Goal: Task Accomplishment & Management: Use online tool/utility

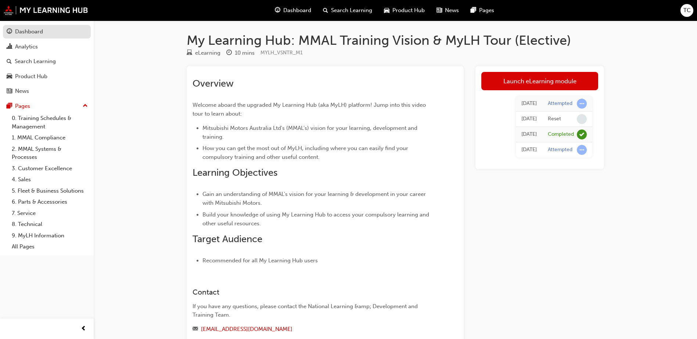
click at [24, 30] on div "Dashboard" at bounding box center [29, 32] width 28 height 8
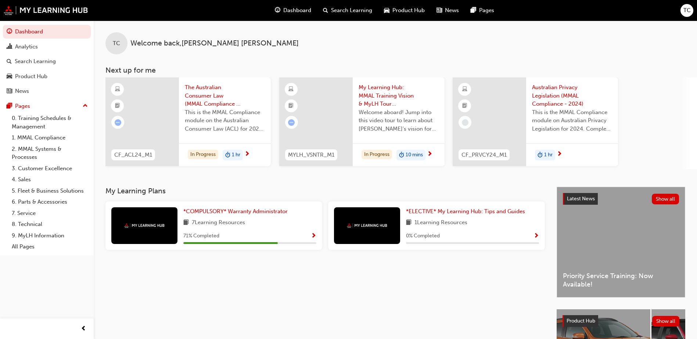
click at [297, 12] on span "Dashboard" at bounding box center [297, 10] width 28 height 8
click at [33, 46] on div "Analytics" at bounding box center [26, 47] width 23 height 8
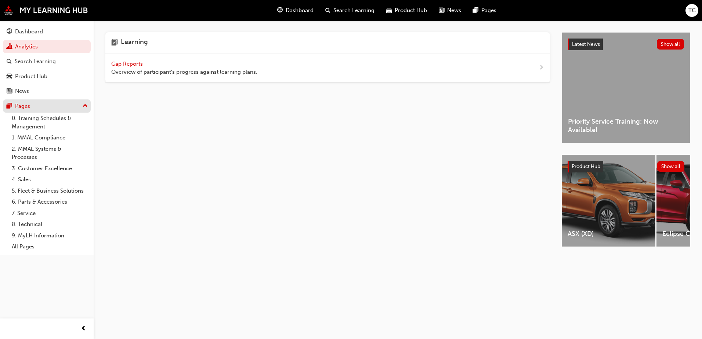
click at [46, 106] on div "Pages" at bounding box center [47, 106] width 80 height 9
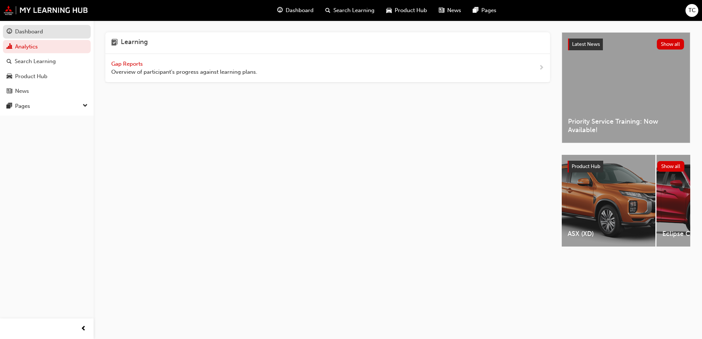
click at [30, 30] on div "Dashboard" at bounding box center [29, 32] width 28 height 8
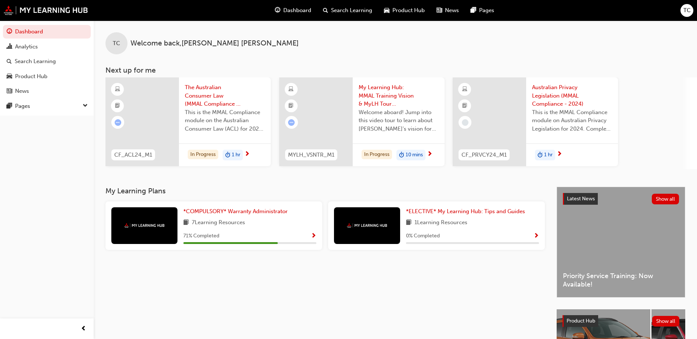
click at [686, 13] on span "TC" at bounding box center [686, 10] width 7 height 8
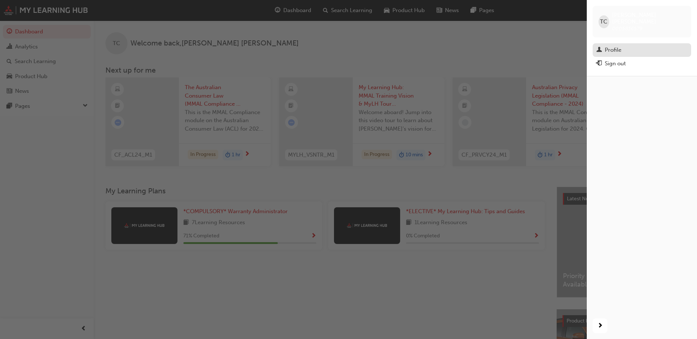
click at [623, 46] on div "Profile" at bounding box center [641, 50] width 91 height 9
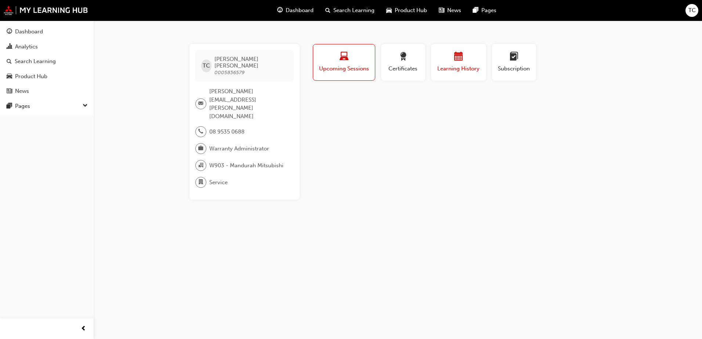
click at [470, 58] on div "button" at bounding box center [459, 57] width 44 height 11
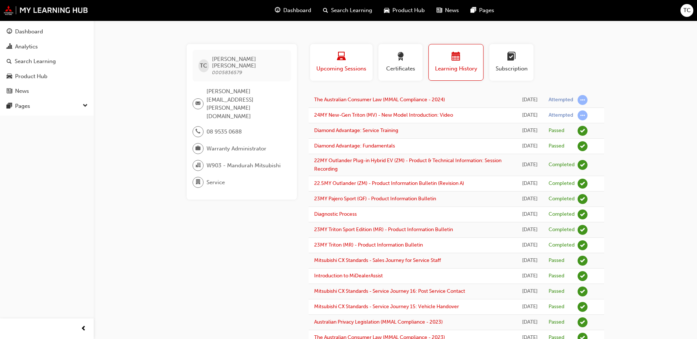
click at [328, 57] on div "button" at bounding box center [340, 57] width 51 height 11
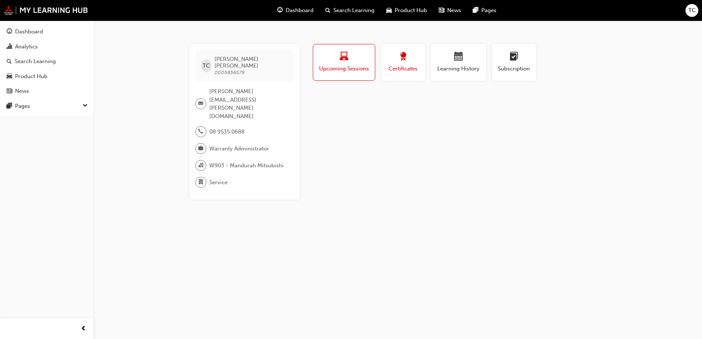
click at [393, 60] on div "button" at bounding box center [403, 57] width 33 height 11
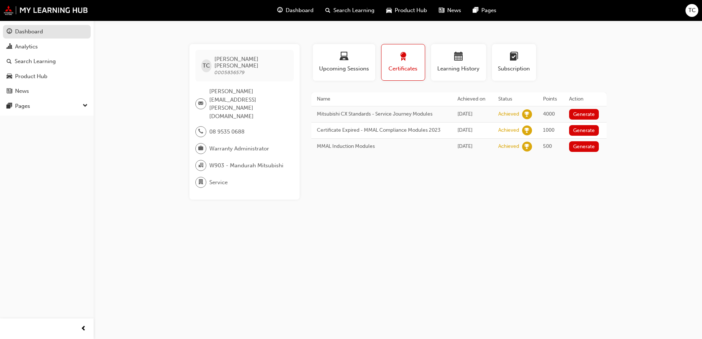
click at [17, 33] on div "Dashboard" at bounding box center [29, 32] width 28 height 8
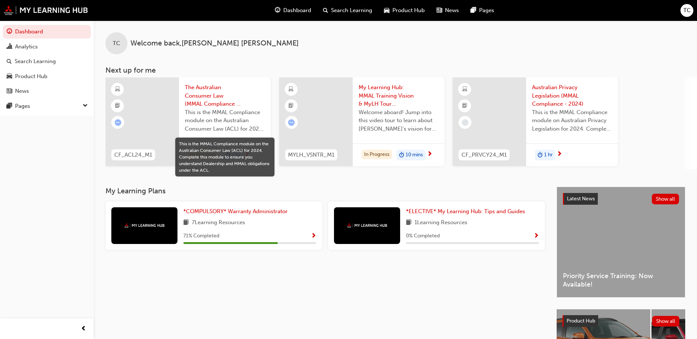
click at [84, 105] on span "down-icon" at bounding box center [85, 106] width 5 height 10
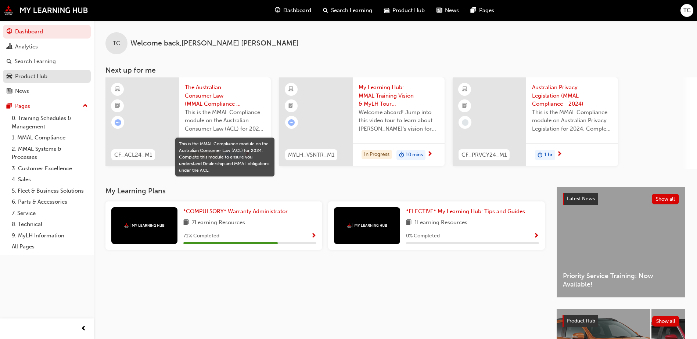
click at [29, 77] on div "Product Hub" at bounding box center [31, 76] width 32 height 8
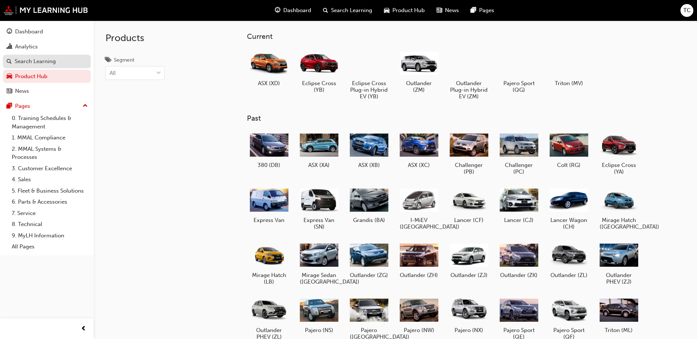
click at [28, 60] on div "Search Learning" at bounding box center [35, 61] width 41 height 8
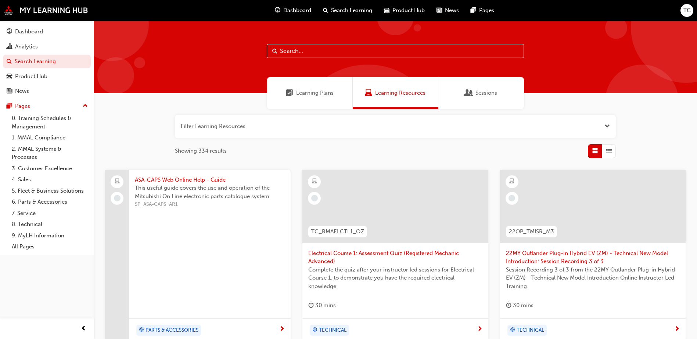
click at [488, 88] on div "Sessions" at bounding box center [481, 93] width 86 height 32
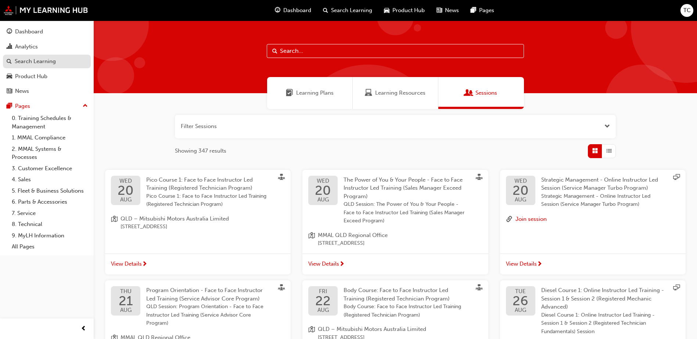
click at [38, 58] on div "Search Learning" at bounding box center [35, 61] width 41 height 8
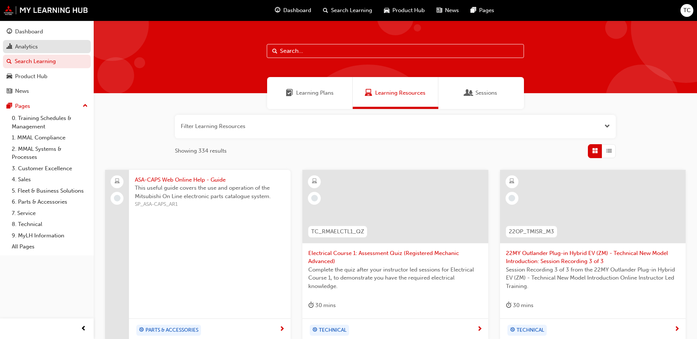
click at [35, 47] on div "Analytics" at bounding box center [26, 47] width 23 height 8
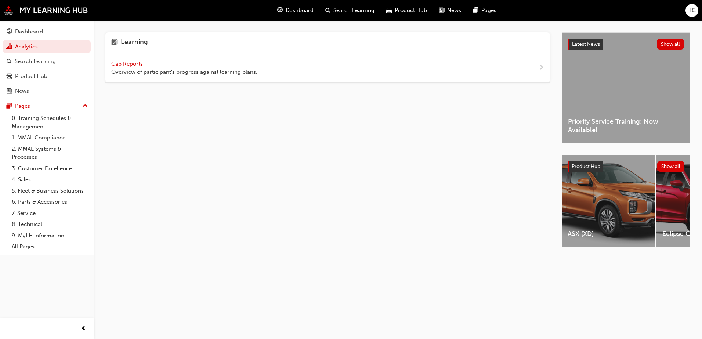
click at [130, 63] on span "Gap Reports" at bounding box center [127, 64] width 33 height 7
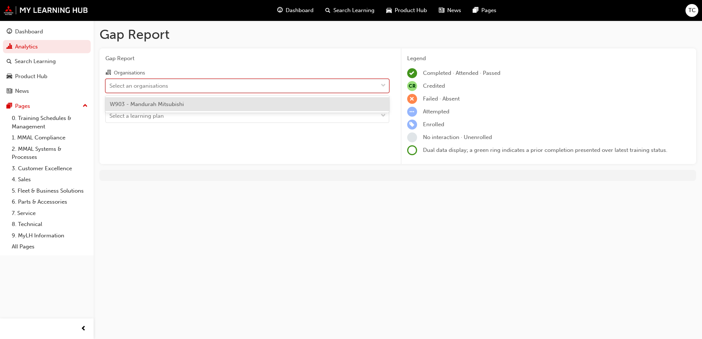
click at [384, 86] on span "down-icon" at bounding box center [383, 86] width 5 height 10
click at [110, 86] on input "Organisations option W903 - Mandurah Mitsubishi focused, 1 of 1. 1 result avail…" at bounding box center [109, 85] width 1 height 6
click at [157, 103] on span "W903 - Mandurah Mitsubishi" at bounding box center [147, 104] width 74 height 7
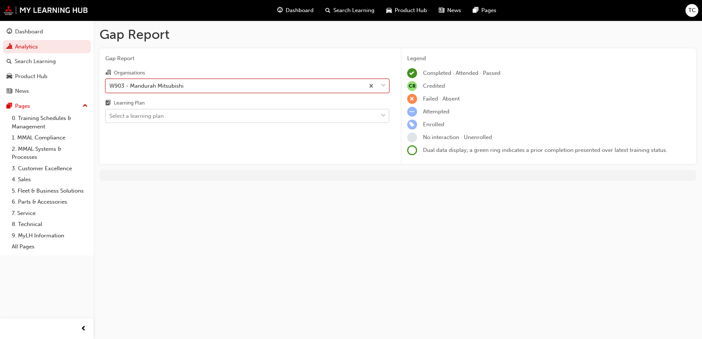
click at [382, 115] on span "down-icon" at bounding box center [383, 116] width 5 height 10
click at [110, 115] on input "Learning Plan Select a learning plan" at bounding box center [109, 116] width 1 height 6
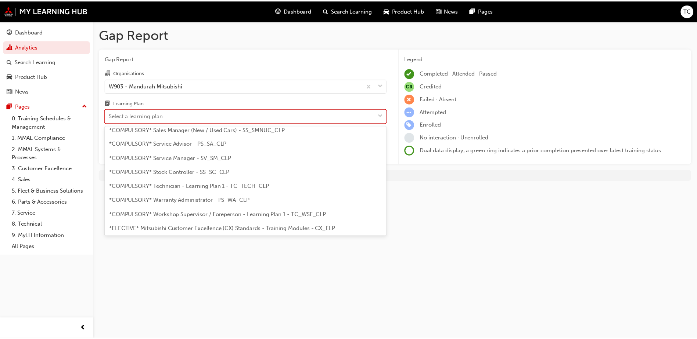
scroll to position [257, 0]
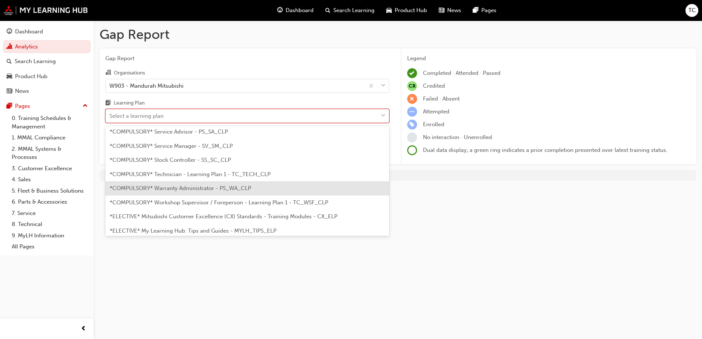
click at [213, 187] on span "*COMPULSORY* Warranty Administrator - PS_WA_CLP" at bounding box center [180, 188] width 141 height 7
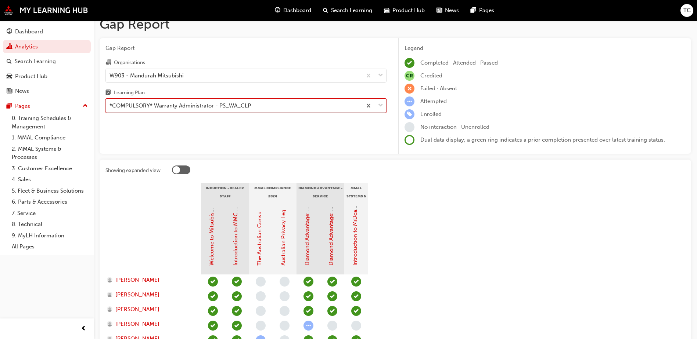
scroll to position [7, 0]
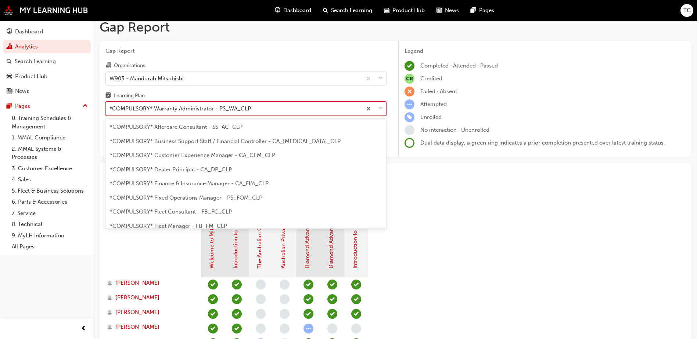
click at [381, 105] on span "down-icon" at bounding box center [380, 109] width 5 height 10
click at [110, 105] on input "Learning Plan option *COMPULSORY* Warranty Administrator - PS_WA_CLP, selected.…" at bounding box center [109, 108] width 1 height 6
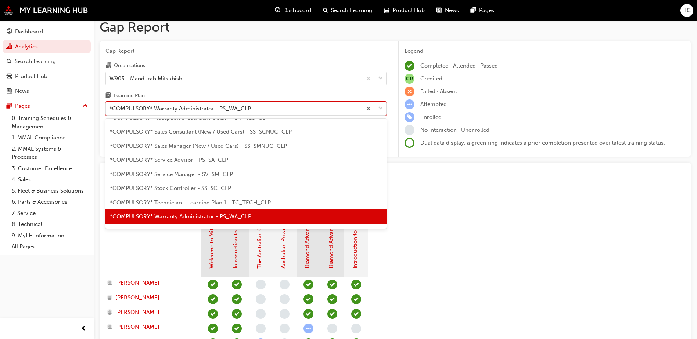
click at [209, 160] on span "*COMPULSORY* Service Advisor - PS_SA_CLP" at bounding box center [169, 160] width 118 height 7
